Goal: Navigation & Orientation: Find specific page/section

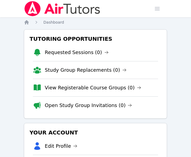
click at [70, 24] on nav "Home Dashboard" at bounding box center [95, 22] width 143 height 5
